Goal: Check status: Check status

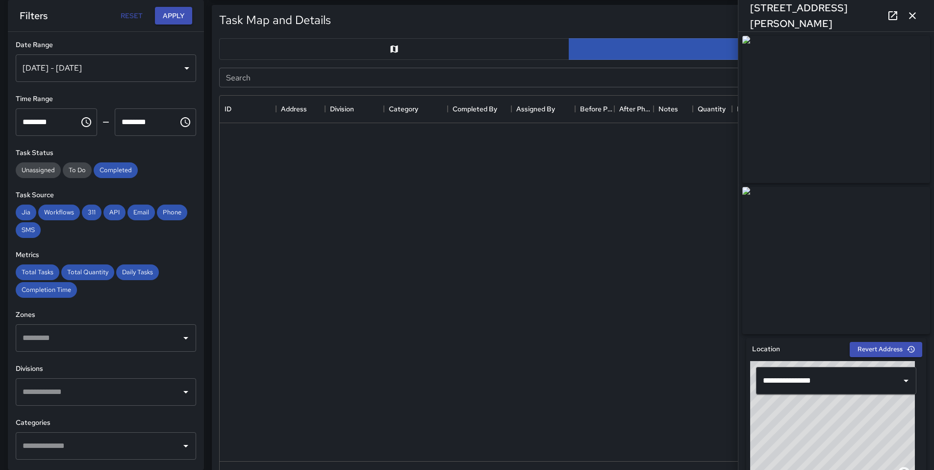
scroll to position [358, 691]
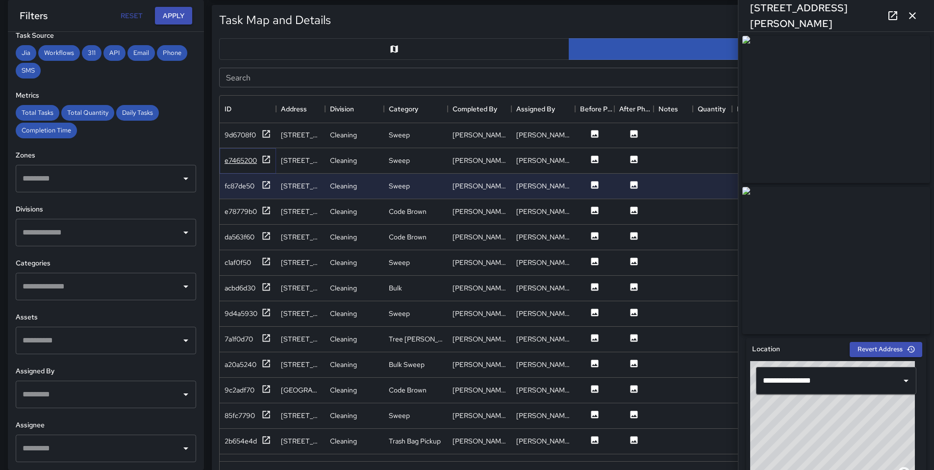
click at [239, 159] on div "e7465200" at bounding box center [241, 160] width 32 height 10
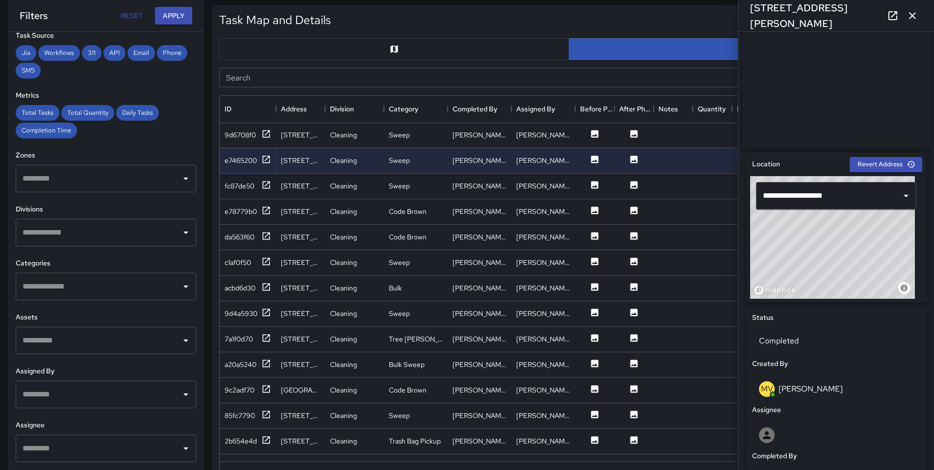
scroll to position [348, 0]
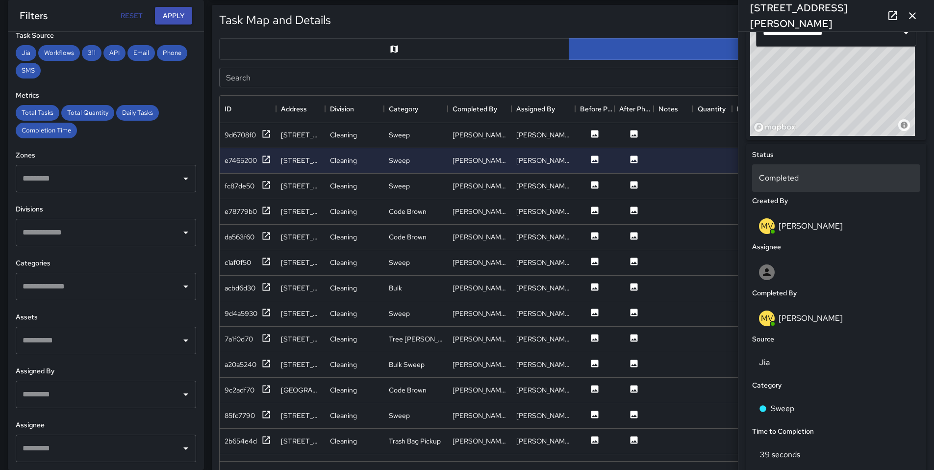
click at [771, 184] on p "Completed" at bounding box center [836, 178] width 154 height 12
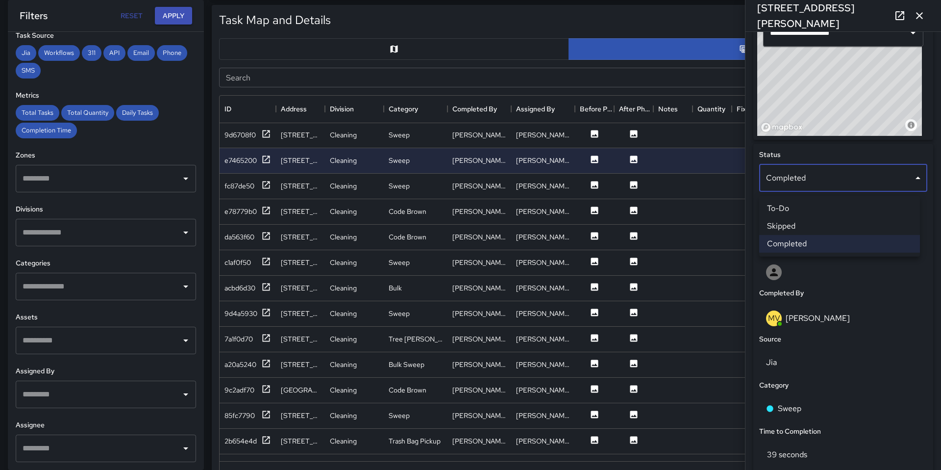
click at [784, 230] on li "Skipped" at bounding box center [840, 226] width 161 height 18
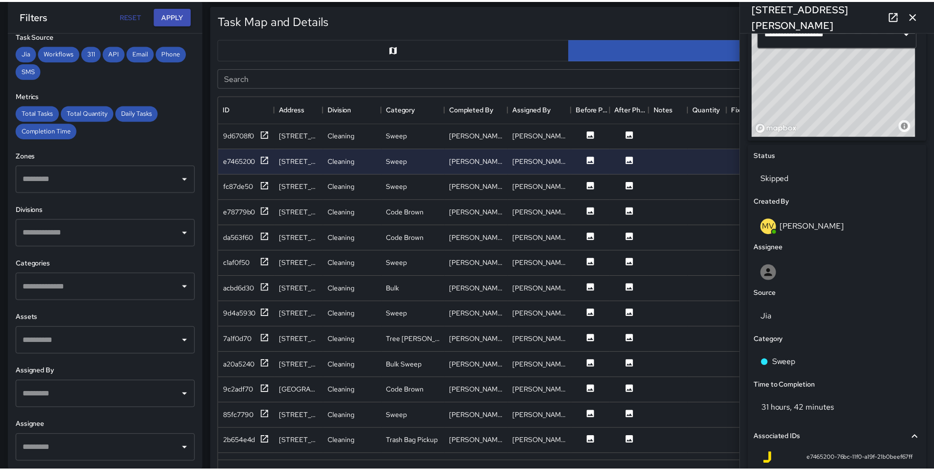
scroll to position [8, 8]
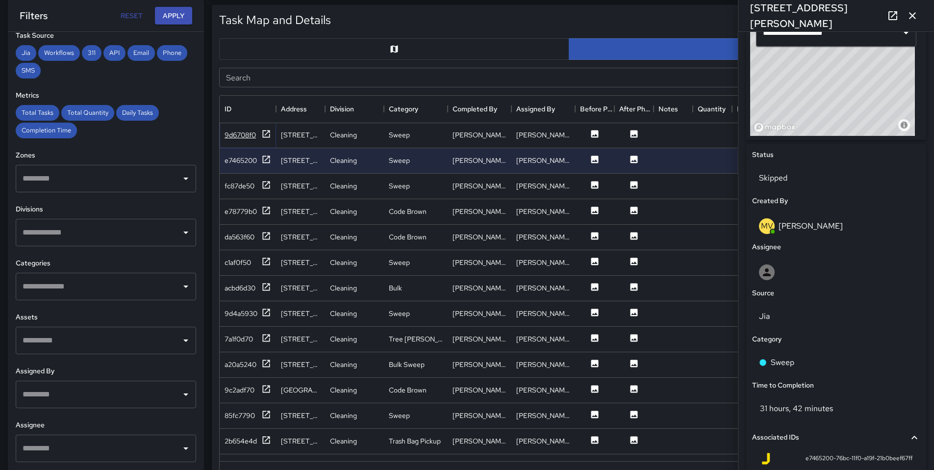
click at [237, 131] on div "9d6708f0" at bounding box center [240, 135] width 31 height 10
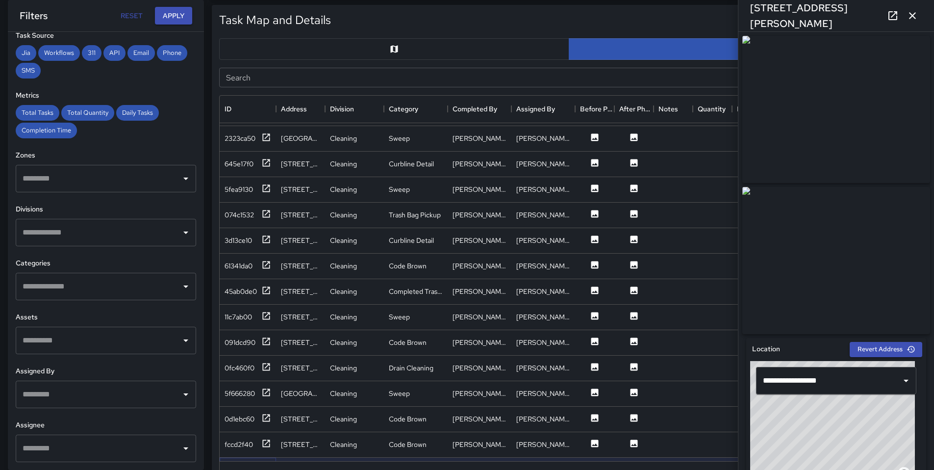
scroll to position [75, 0]
click at [248, 443] on div "fccd2f40" at bounding box center [239, 443] width 28 height 10
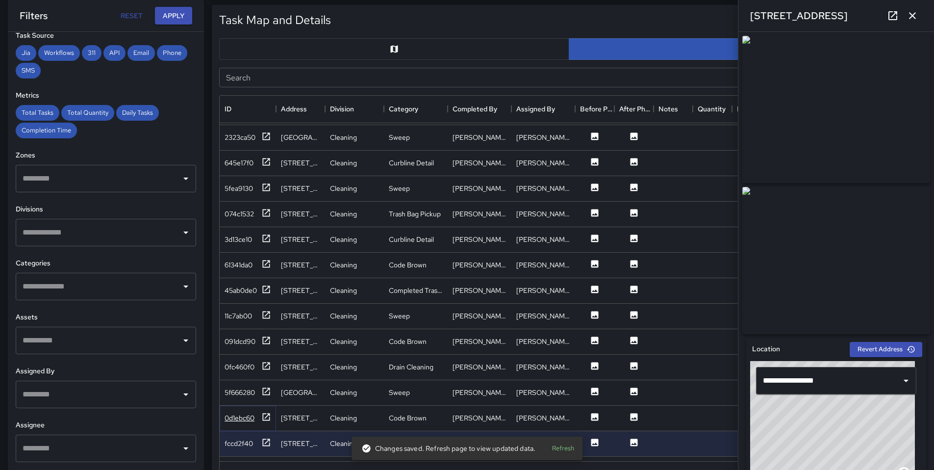
click at [242, 421] on div "0d1ebc60" at bounding box center [240, 418] width 30 height 10
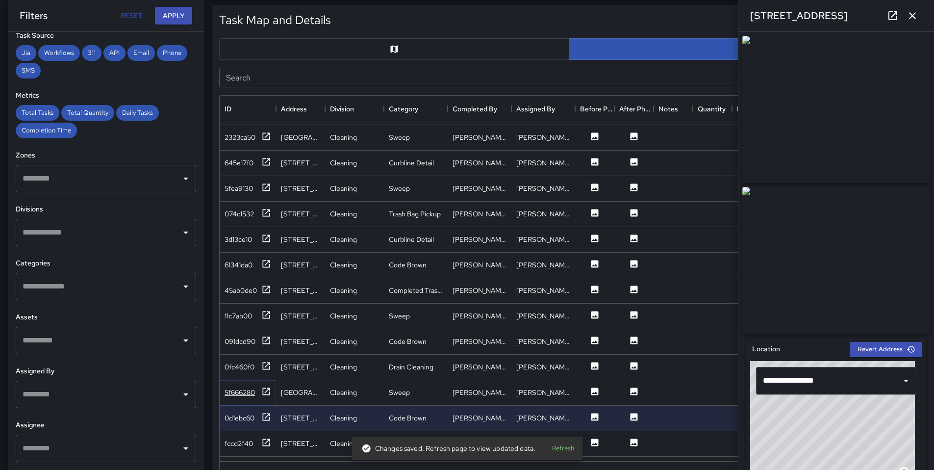
click at [237, 396] on div "5f666280" at bounding box center [240, 392] width 30 height 10
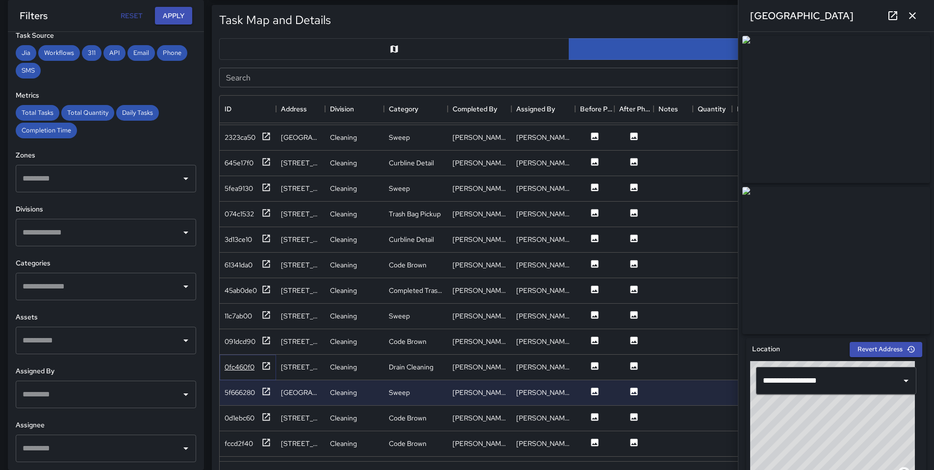
click at [239, 371] on div "0fc460f0" at bounding box center [240, 367] width 30 height 10
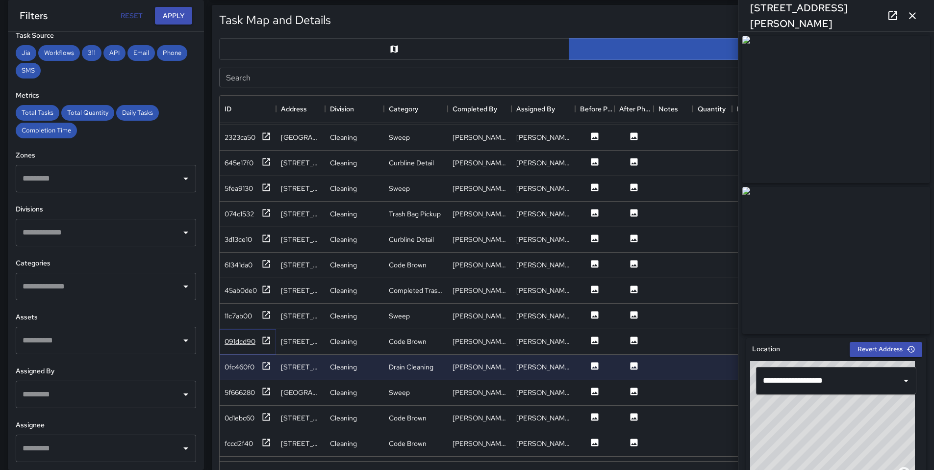
click at [239, 344] on div "091dcd90" at bounding box center [240, 341] width 31 height 10
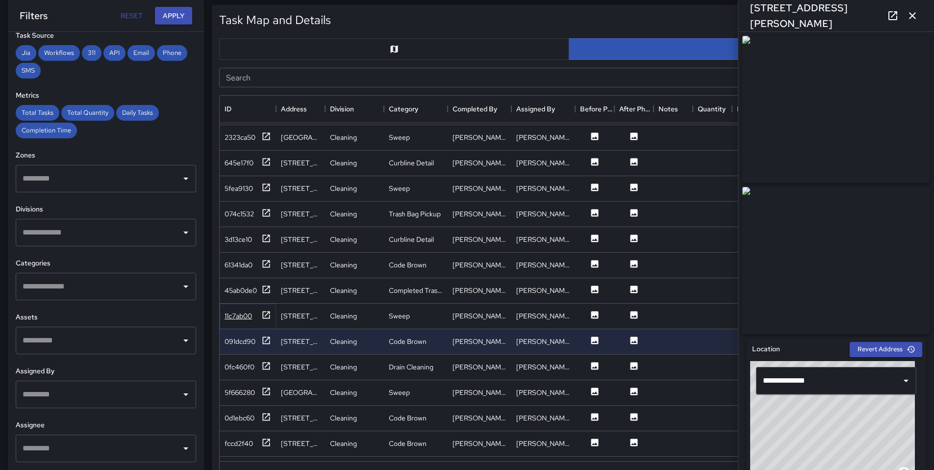
click at [230, 314] on div "11c7ab00" at bounding box center [238, 316] width 27 height 10
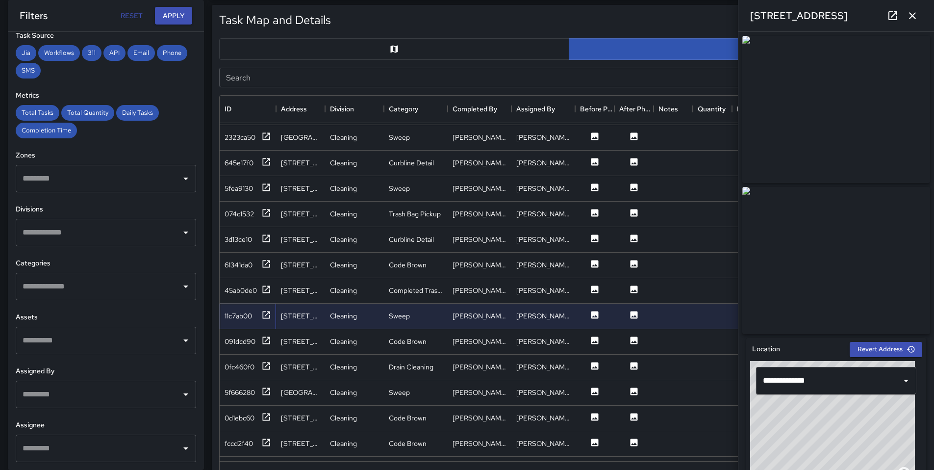
click at [232, 304] on div "11c7ab00" at bounding box center [248, 316] width 56 height 25
click at [235, 295] on div "45ab0de0" at bounding box center [248, 290] width 47 height 12
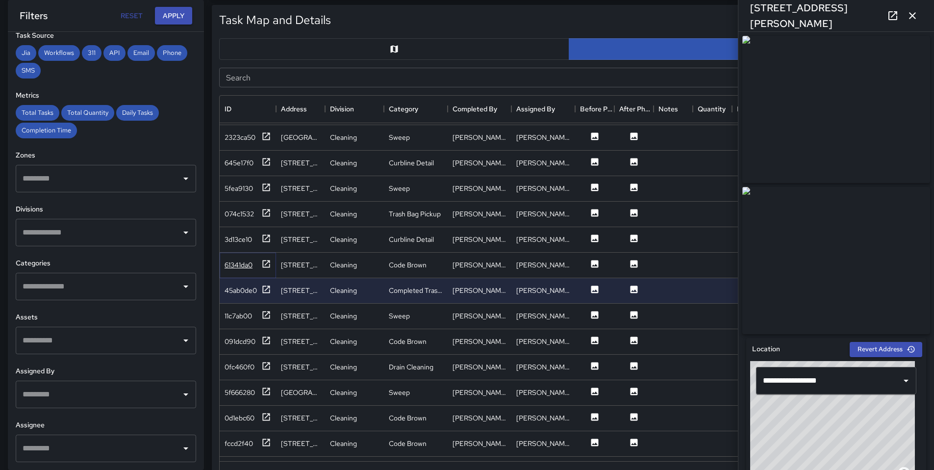
click at [240, 267] on div "61341da0" at bounding box center [239, 265] width 28 height 10
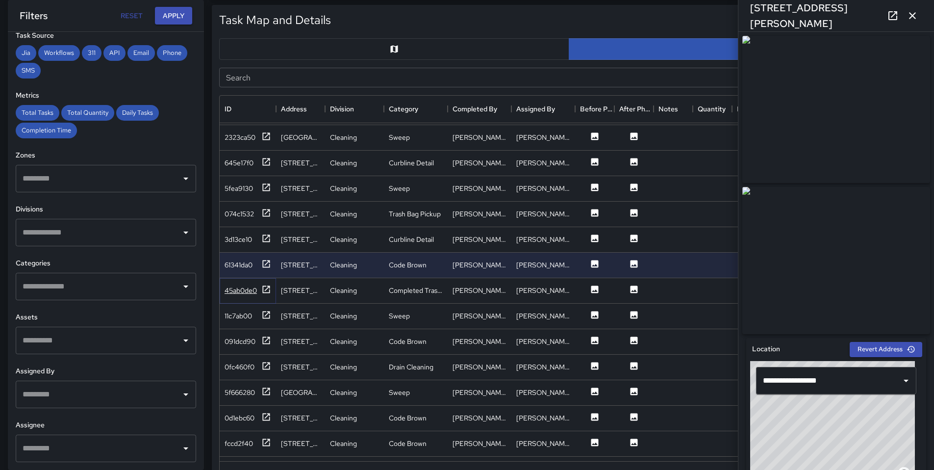
click at [240, 284] on div "45ab0de0" at bounding box center [248, 290] width 47 height 12
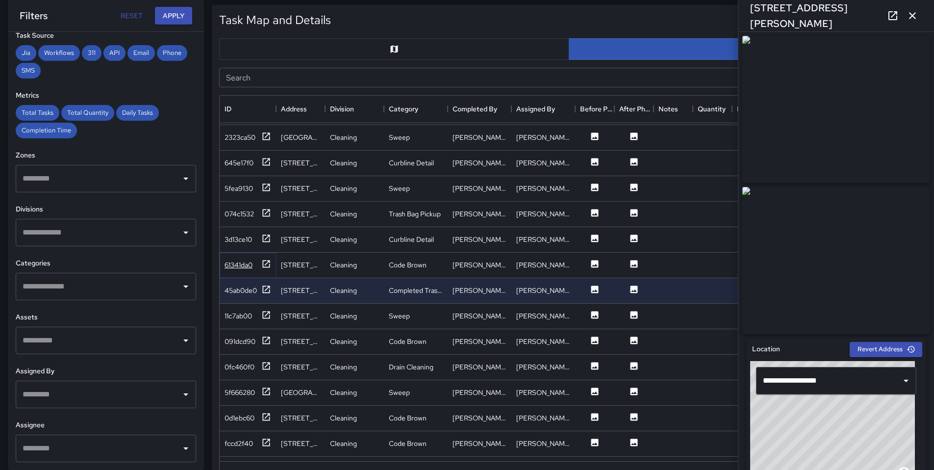
click at [239, 271] on div "61341da0" at bounding box center [248, 265] width 47 height 12
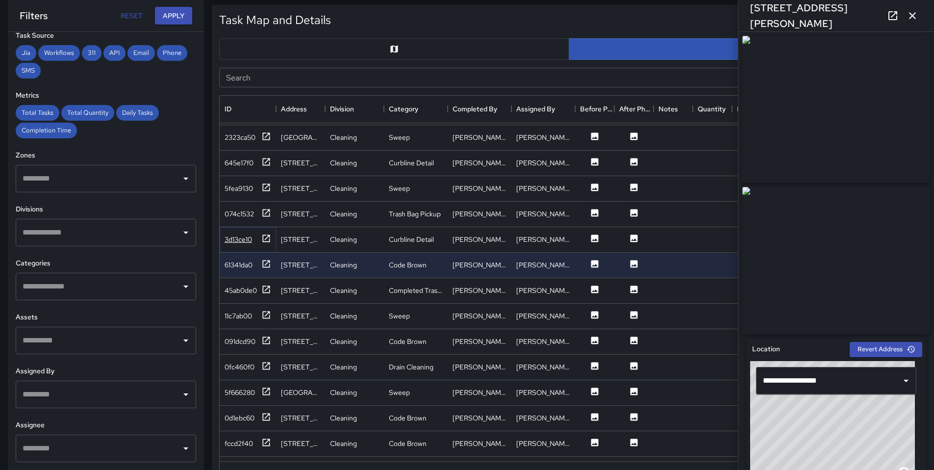
click at [239, 243] on div "3d13ce10" at bounding box center [238, 239] width 27 height 10
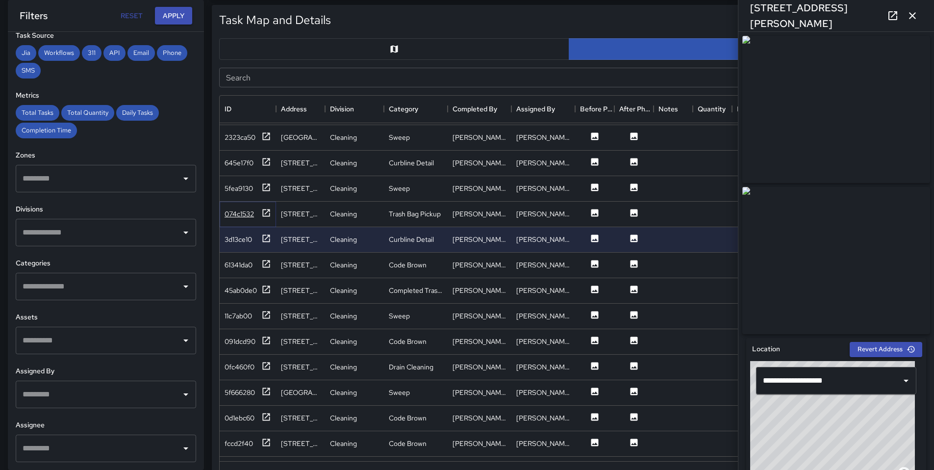
click at [243, 219] on div "074c1532" at bounding box center [248, 214] width 47 height 12
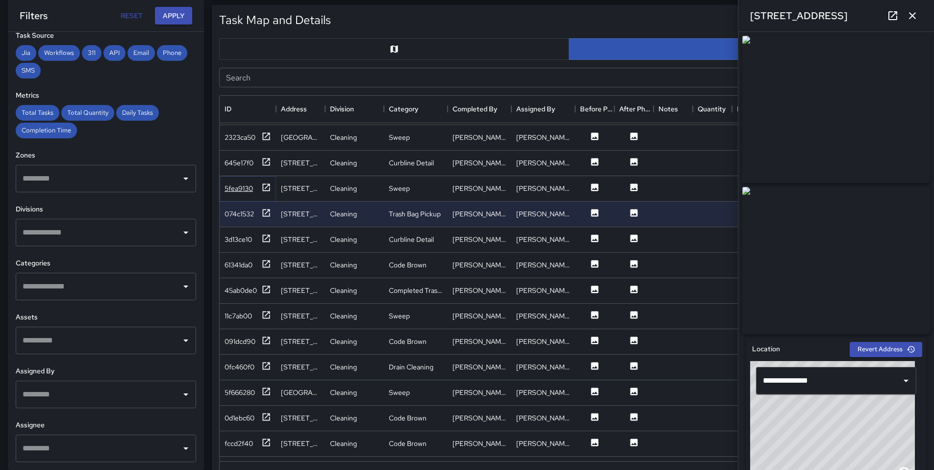
click at [238, 192] on div "5fea9130" at bounding box center [239, 188] width 28 height 10
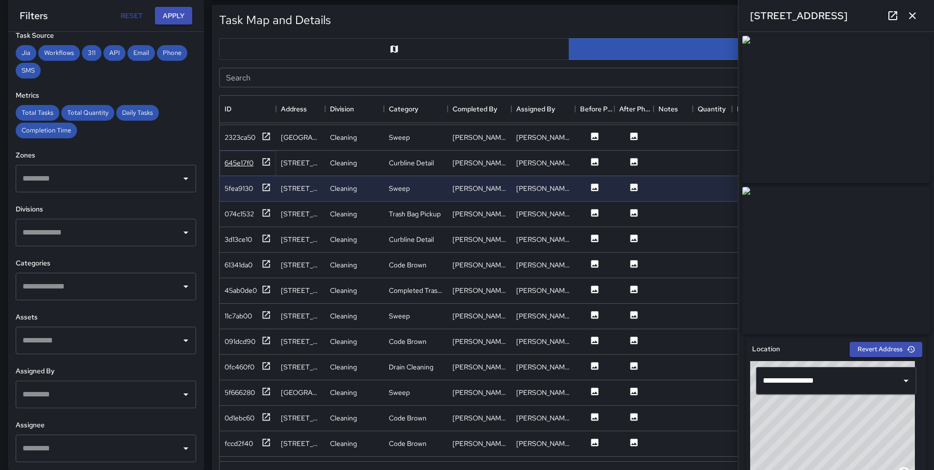
click at [237, 165] on div "645e17f0" at bounding box center [239, 163] width 29 height 10
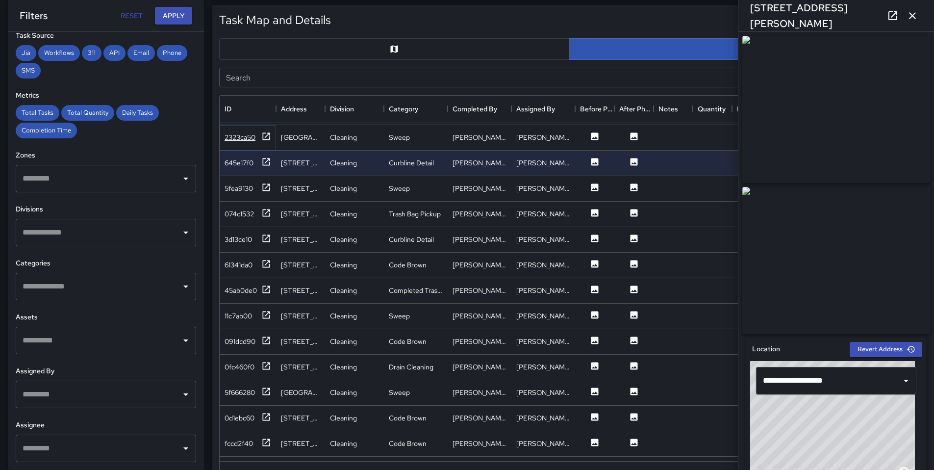
click at [236, 139] on div "2323ca50" at bounding box center [240, 137] width 31 height 10
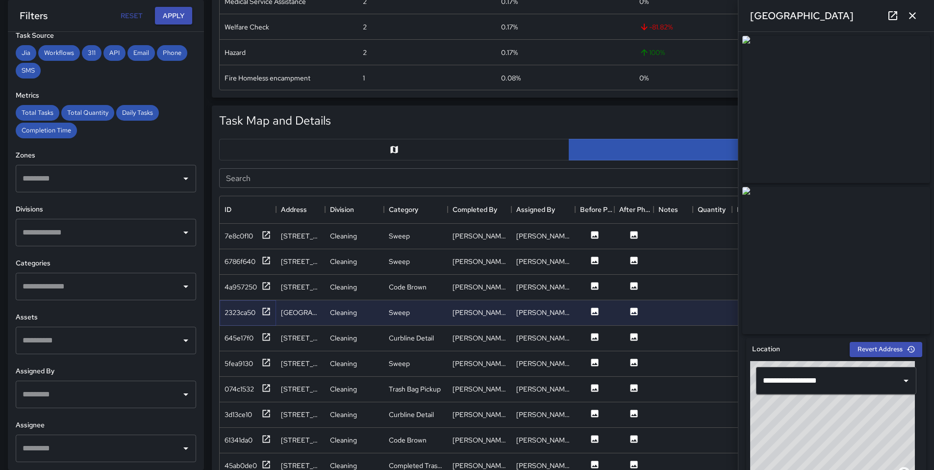
scroll to position [389, 0]
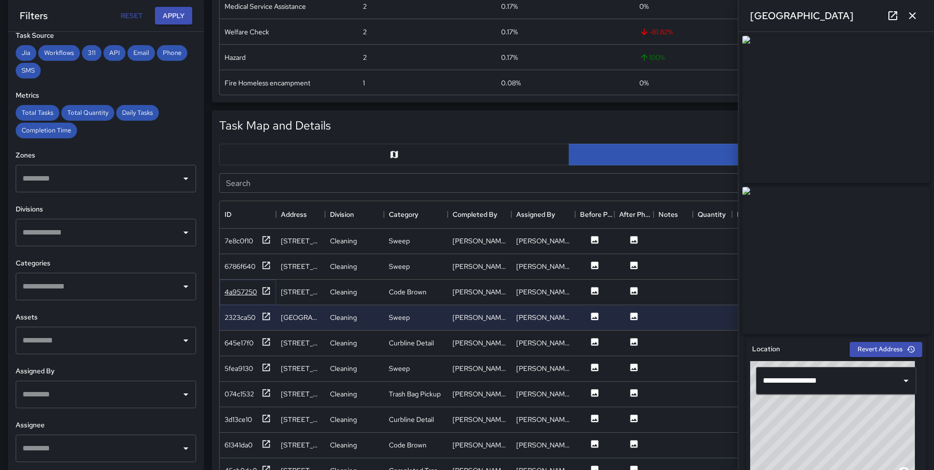
click at [241, 295] on div "4a957250" at bounding box center [241, 292] width 32 height 10
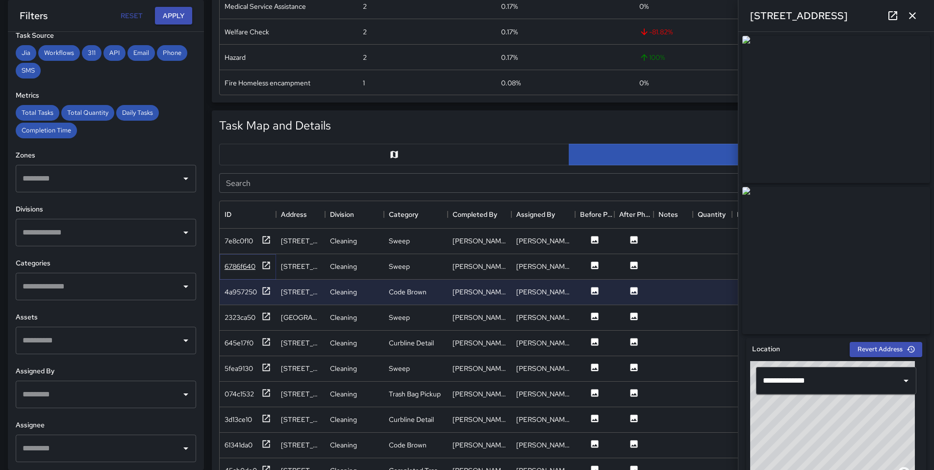
click at [243, 270] on div "6786f640" at bounding box center [240, 266] width 31 height 10
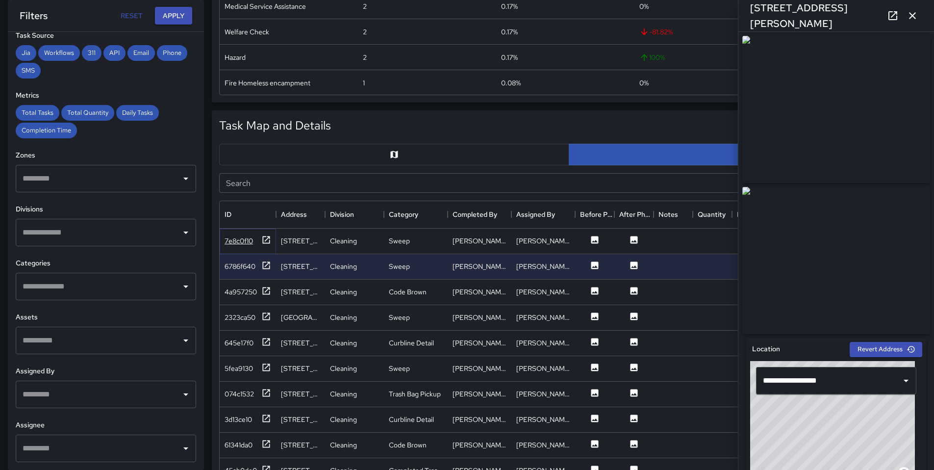
click at [241, 240] on div "7e8c0f10" at bounding box center [239, 241] width 28 height 10
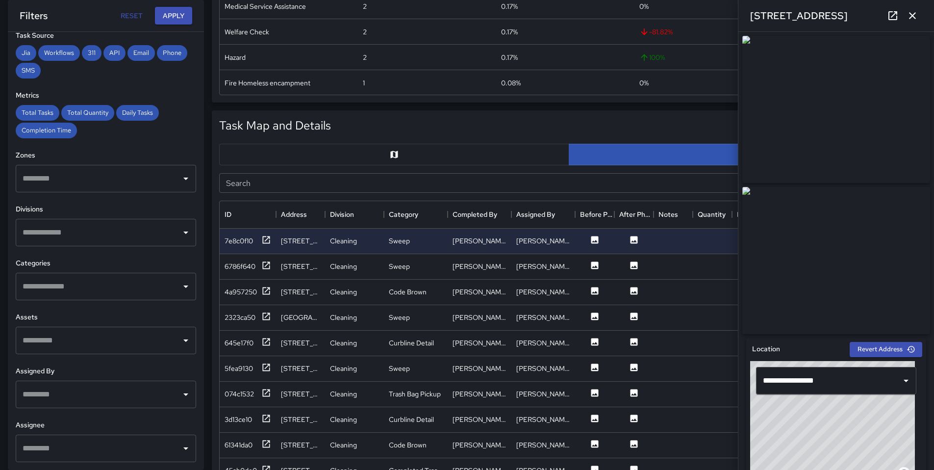
click at [914, 19] on icon "button" at bounding box center [913, 16] width 12 height 12
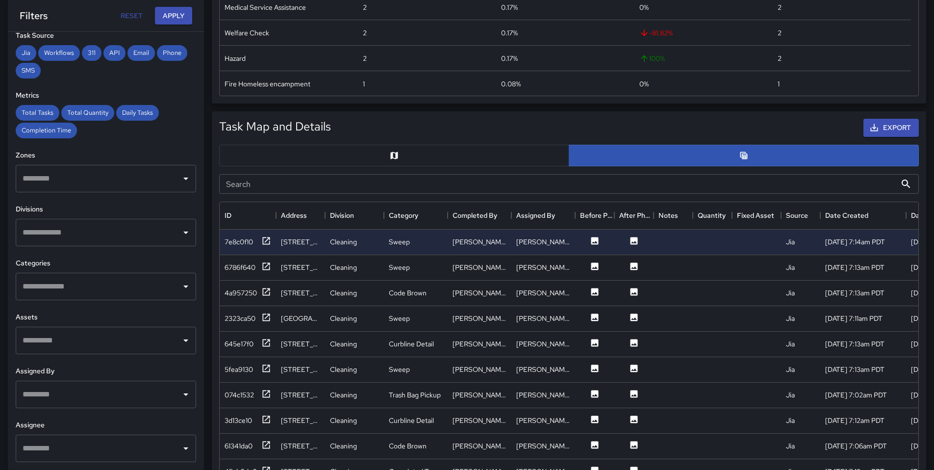
scroll to position [387, 0]
click at [105, 62] on div "Jia Workflows 311 API Email Phone SMS" at bounding box center [106, 61] width 180 height 33
click at [265, 121] on h5 "Task Map and Details" at bounding box center [275, 128] width 112 height 16
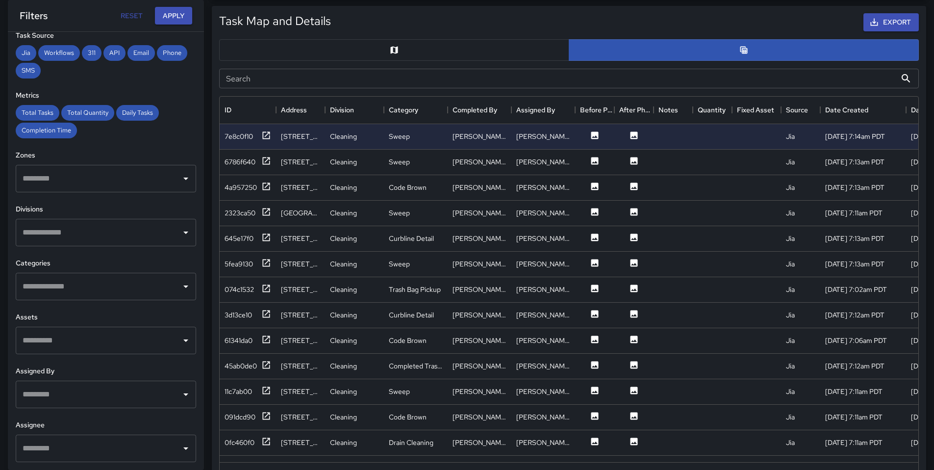
scroll to position [704, 0]
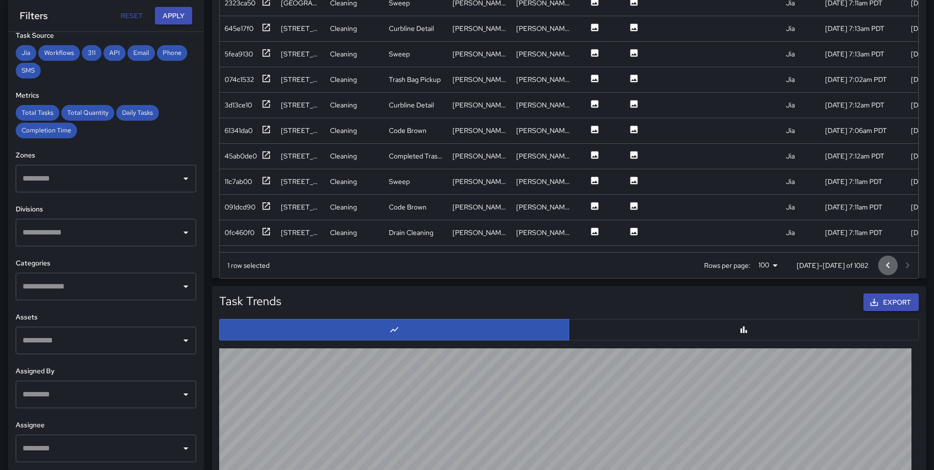
click at [888, 265] on icon "Go to previous page" at bounding box center [888, 265] width 12 height 12
click at [906, 267] on icon "Go to next page" at bounding box center [907, 265] width 3 height 6
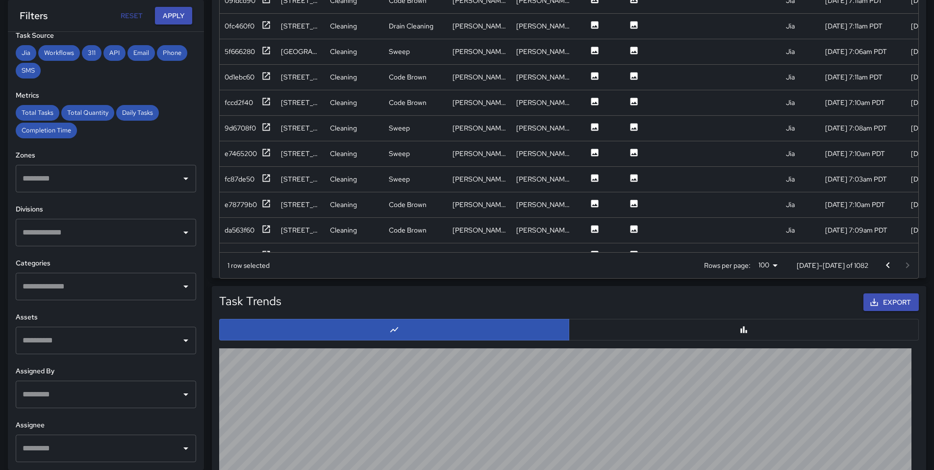
scroll to position [0, 0]
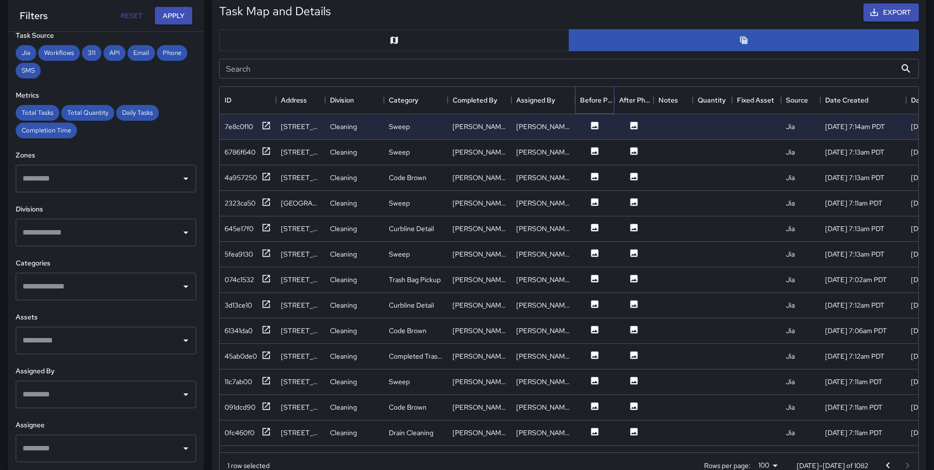
drag, startPoint x: 582, startPoint y: 124, endPoint x: 518, endPoint y: 15, distance: 126.8
